Goal: Use online tool/utility: Use online tool/utility

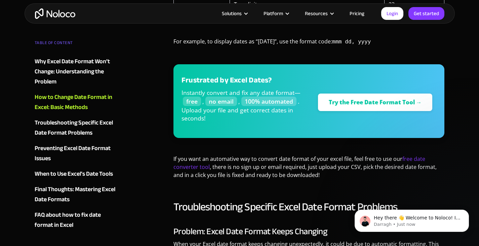
scroll to position [811, 0]
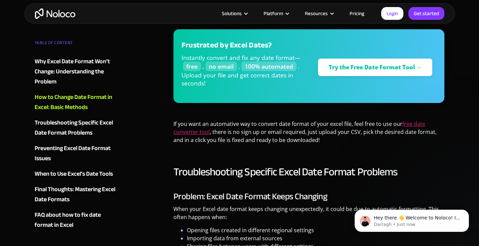
click at [417, 121] on link "free date converter tool" at bounding box center [299, 127] width 252 height 15
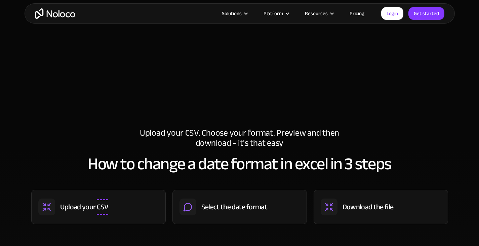
scroll to position [336, 0]
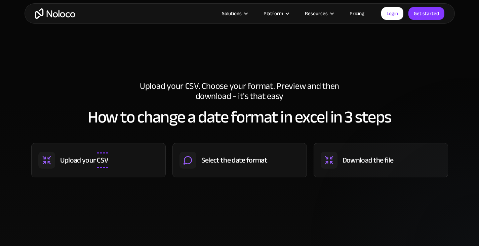
click at [97, 155] on div "CSV" at bounding box center [102, 159] width 11 height 15
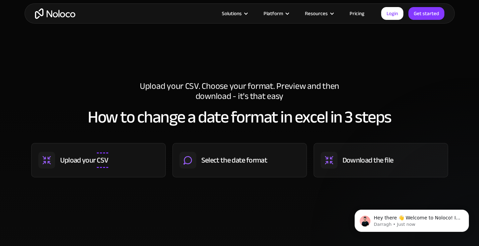
scroll to position [0, 0]
click at [196, 158] on img at bounding box center [187, 159] width 17 height 17
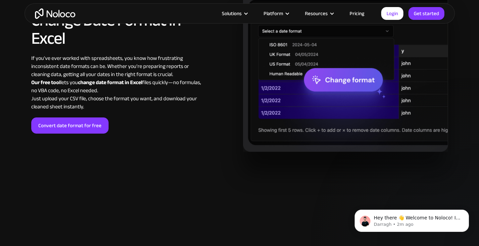
scroll to position [840, 0]
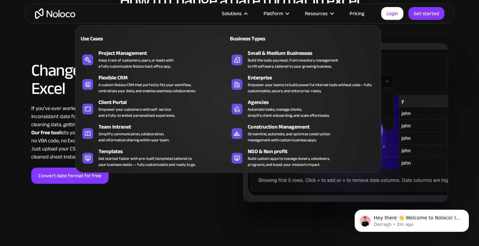
click at [242, 11] on div "Solutions" at bounding box center [232, 13] width 20 height 9
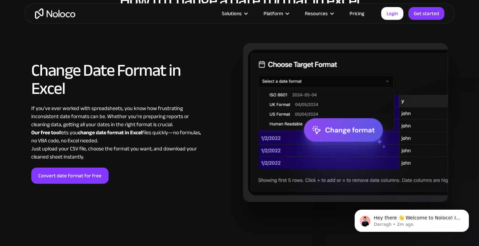
click at [242, 10] on div "Solutions" at bounding box center [232, 13] width 20 height 9
